Goal: Navigation & Orientation: Find specific page/section

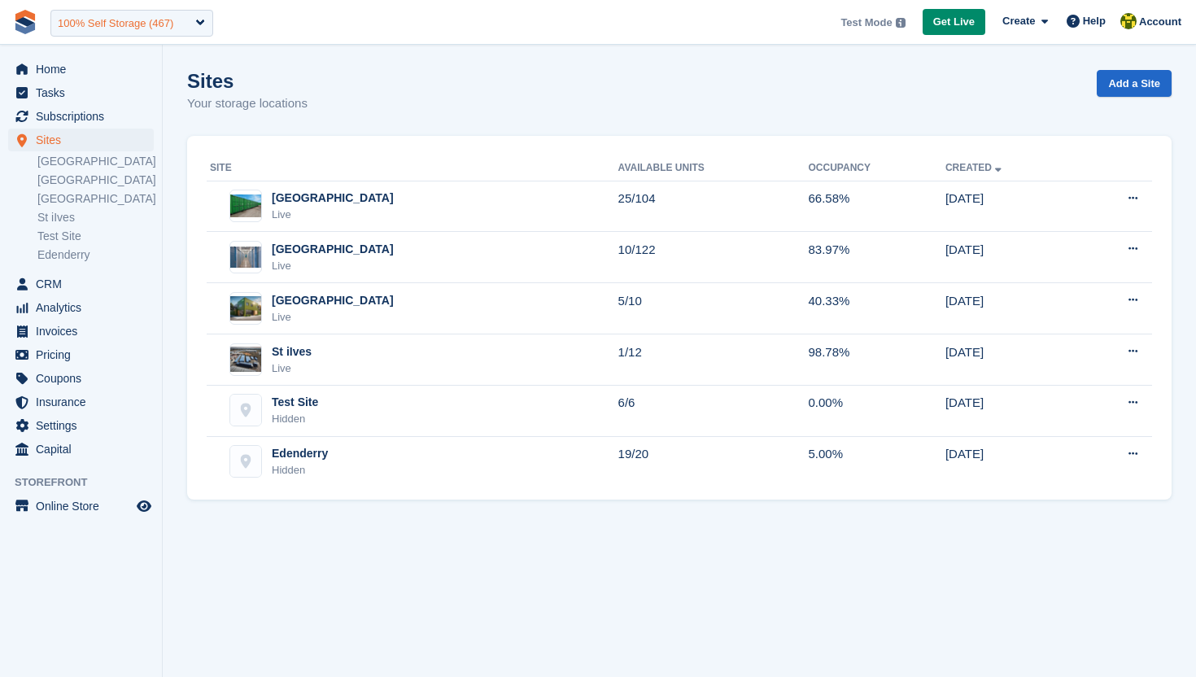
click at [203, 24] on div "100% Self Storage (467)" at bounding box center [131, 23] width 163 height 27
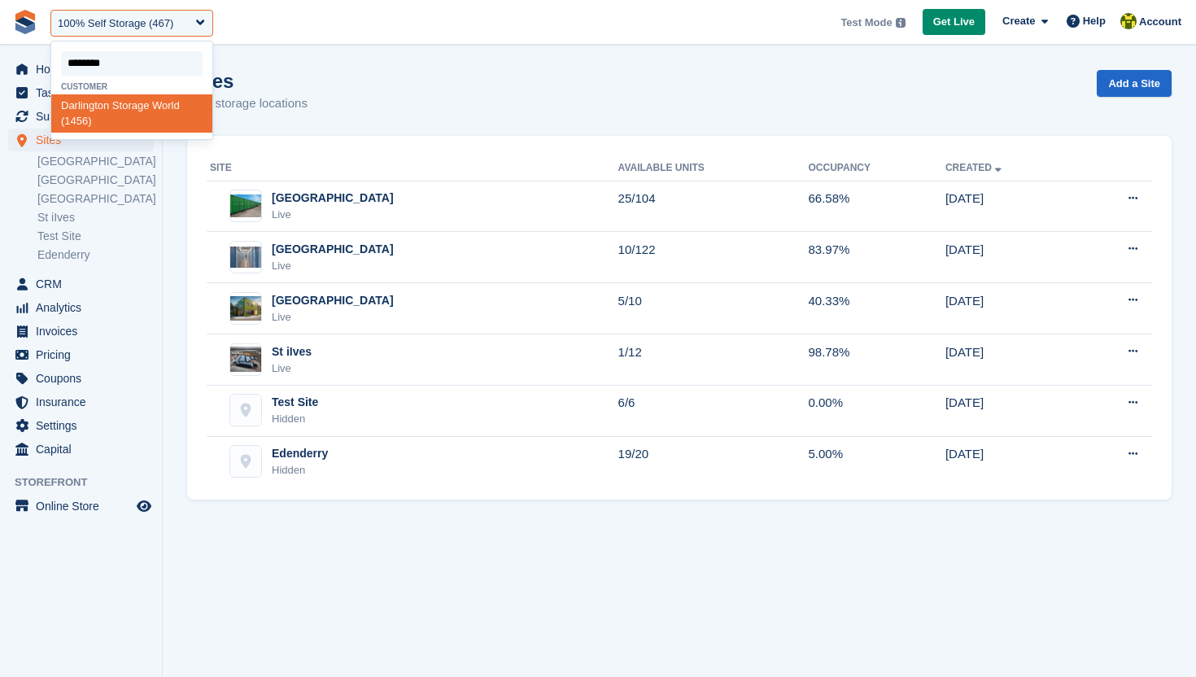
type input "*********"
select select "****"
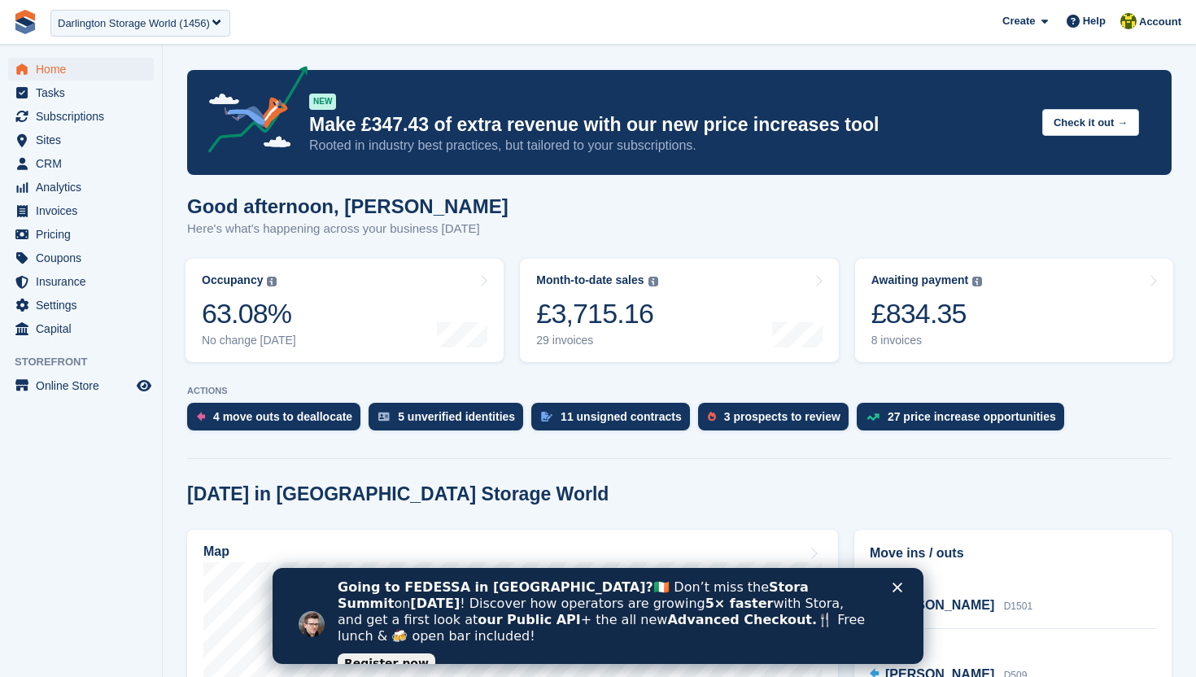
click at [906, 587] on div "Close" at bounding box center [901, 588] width 16 height 10
